Goal: Information Seeking & Learning: Find specific fact

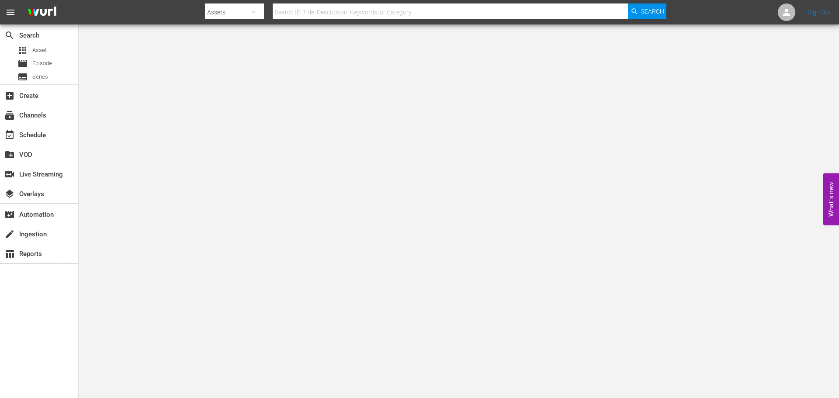
click at [333, 17] on input "text" at bounding box center [450, 12] width 355 height 21
drag, startPoint x: 336, startPoint y: 21, endPoint x: 319, endPoint y: 10, distance: 20.0
click at [319, 10] on input "text" at bounding box center [450, 12] width 355 height 21
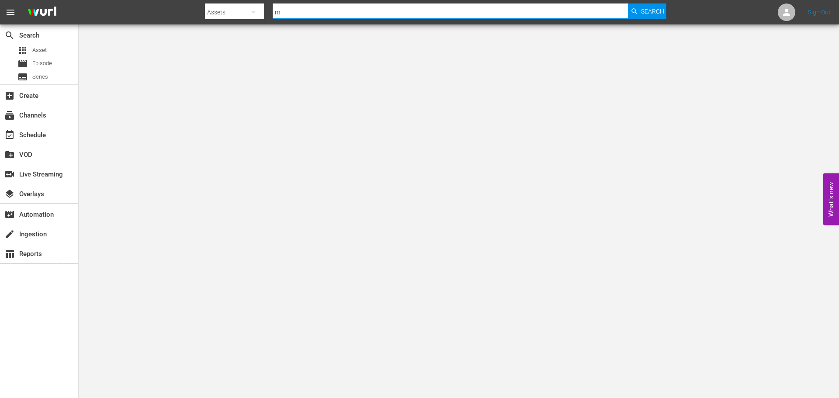
type input "murder before even"
click at [633, 9] on icon "button" at bounding box center [635, 11] width 8 height 8
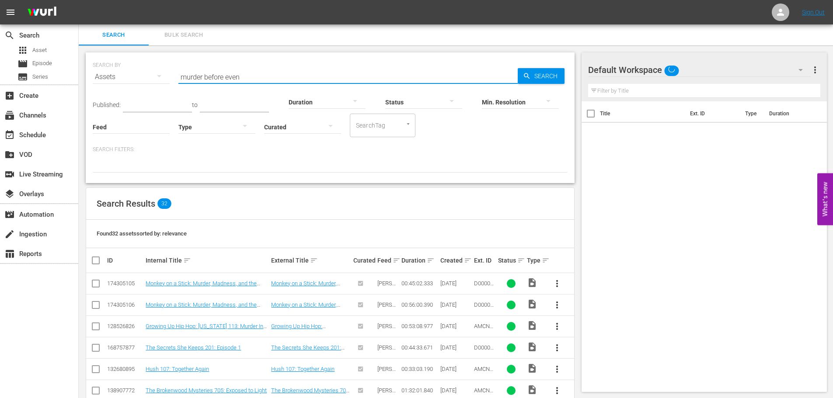
click at [291, 69] on input "murder before even" at bounding box center [347, 76] width 339 height 21
click at [289, 74] on input "murder before even" at bounding box center [347, 76] width 339 height 21
type input "Skinamarink"
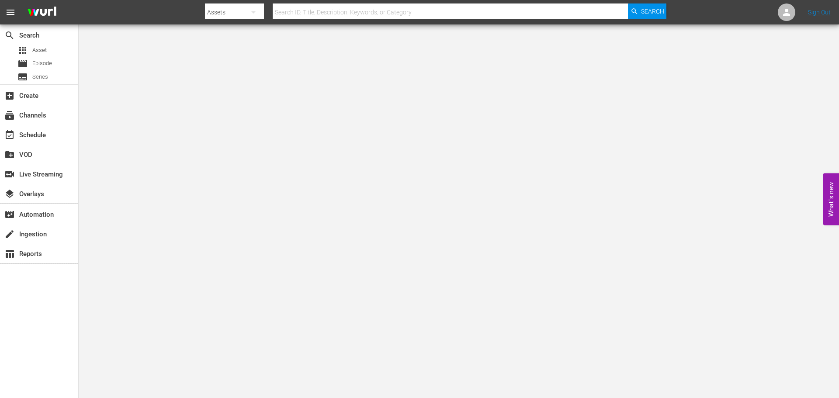
click at [451, 6] on input "text" at bounding box center [450, 12] width 355 height 21
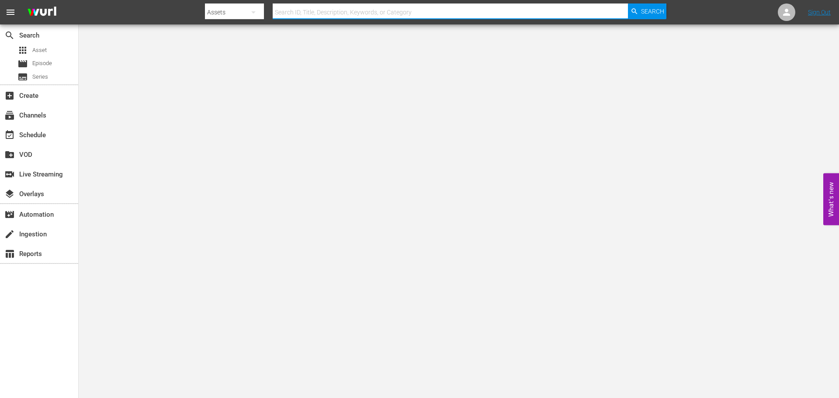
click at [744, 123] on body "menu Search By Assets Search ID, Title, Description, Keywords, or Category Sear…" at bounding box center [419, 199] width 839 height 398
click at [366, 15] on input "text" at bounding box center [450, 12] width 355 height 21
type input "red king"
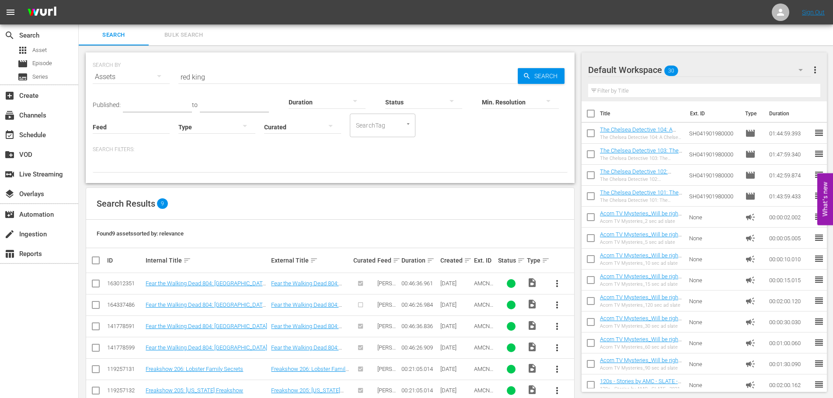
click at [204, 72] on input "red king" at bounding box center [347, 76] width 339 height 21
click at [215, 74] on input "[PERSON_NAME]'s war" at bounding box center [347, 76] width 339 height 21
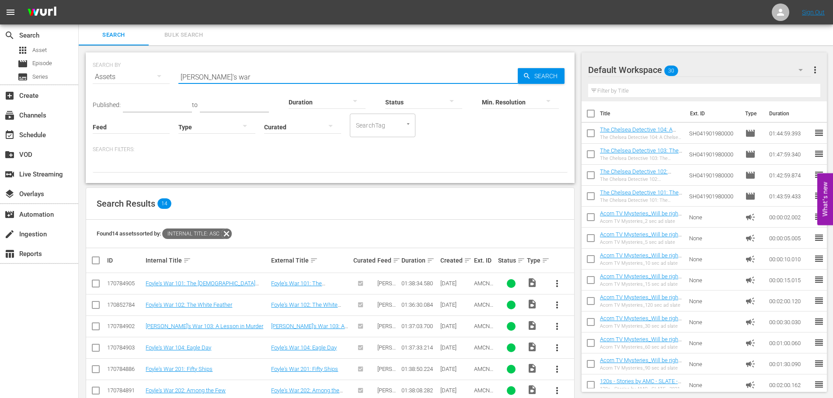
click at [215, 74] on input "[PERSON_NAME]'s war" at bounding box center [347, 76] width 339 height 21
type input "dead still"
